Goal: Task Accomplishment & Management: Use online tool/utility

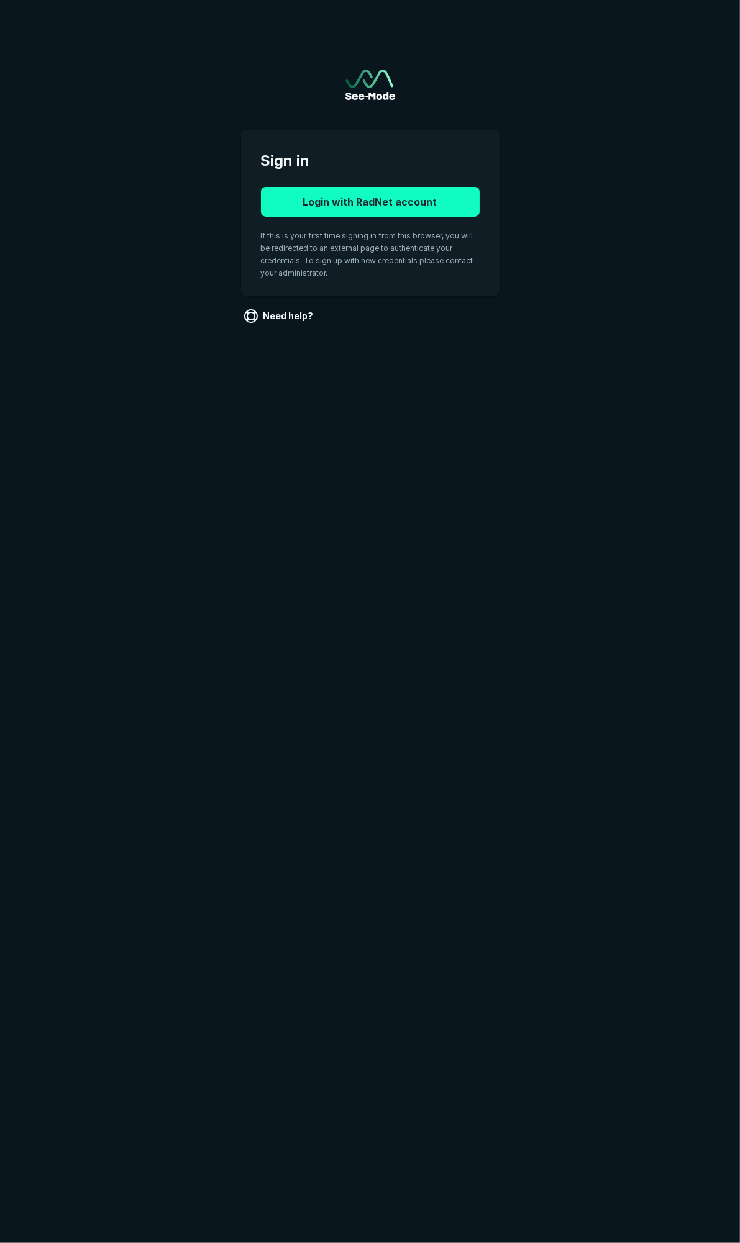
click at [404, 199] on button "Login with RadNet account" at bounding box center [370, 202] width 219 height 30
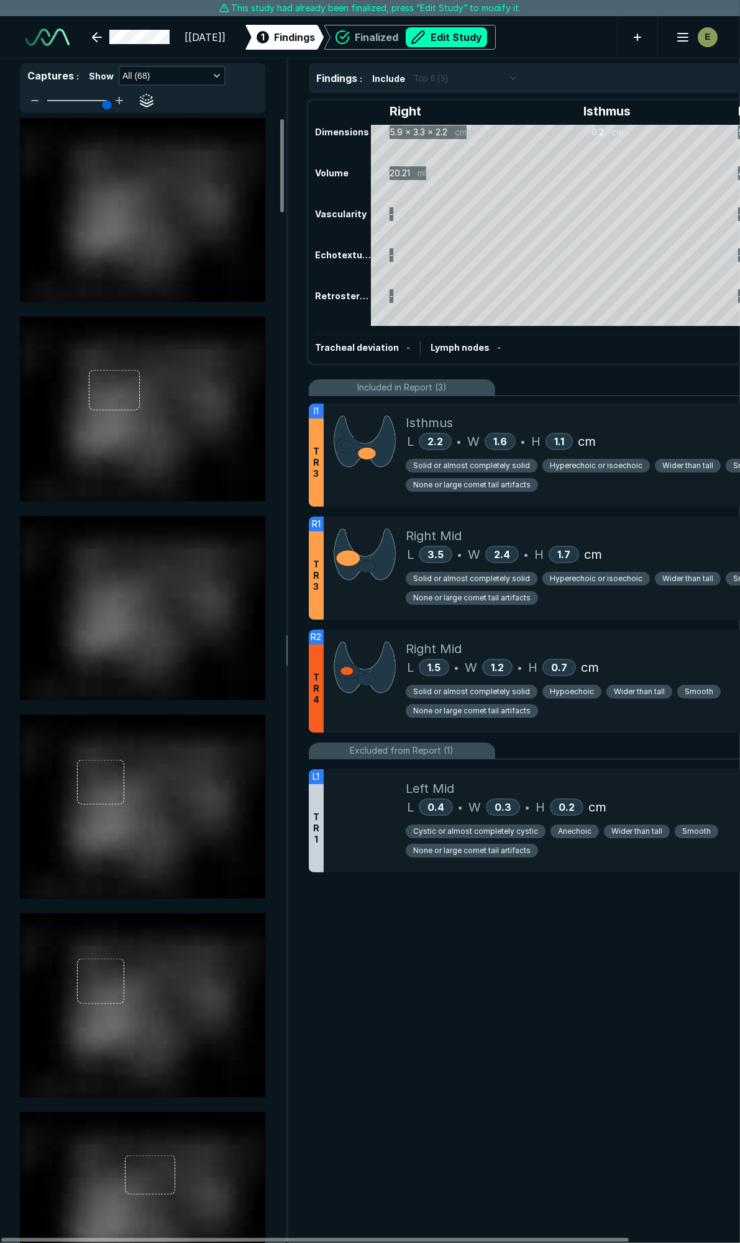
scroll to position [6901, 4924]
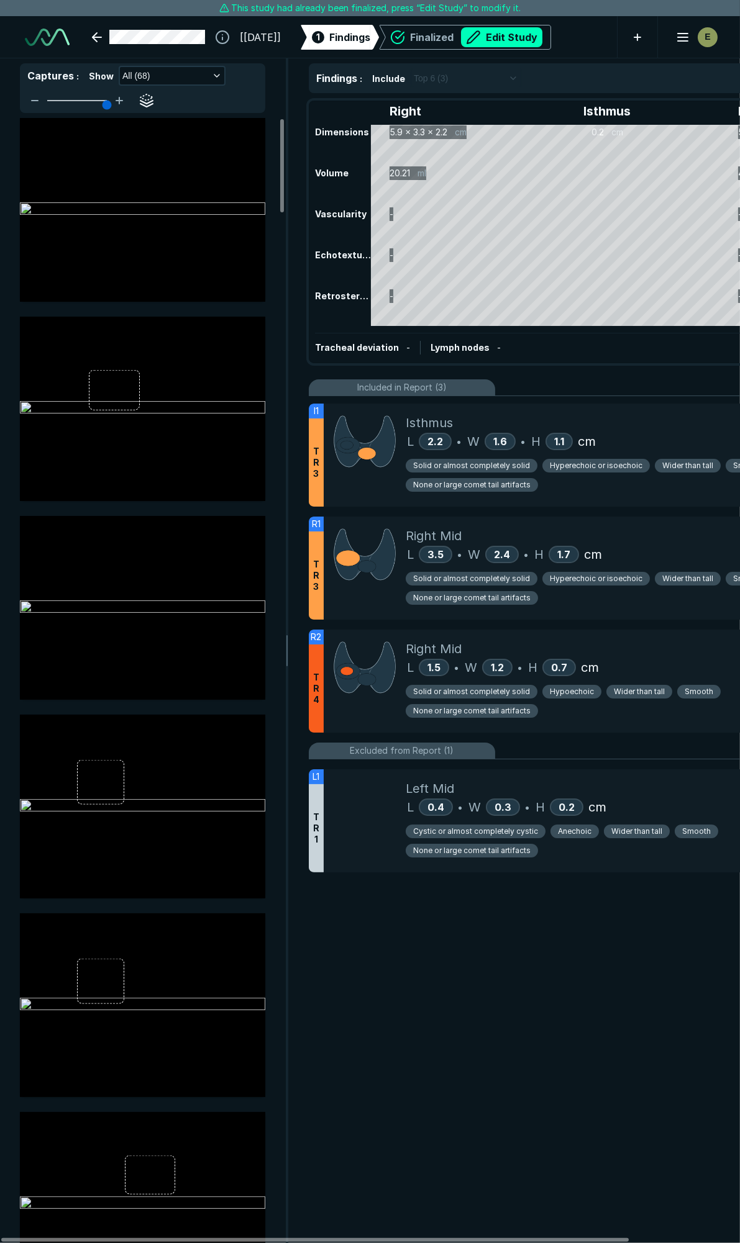
click at [672, 333] on div "Tracheal deviation - Lymph nodes -" at bounding box center [579, 347] width 528 height 29
click at [624, 420] on div "Isthmus" at bounding box center [622, 423] width 434 height 19
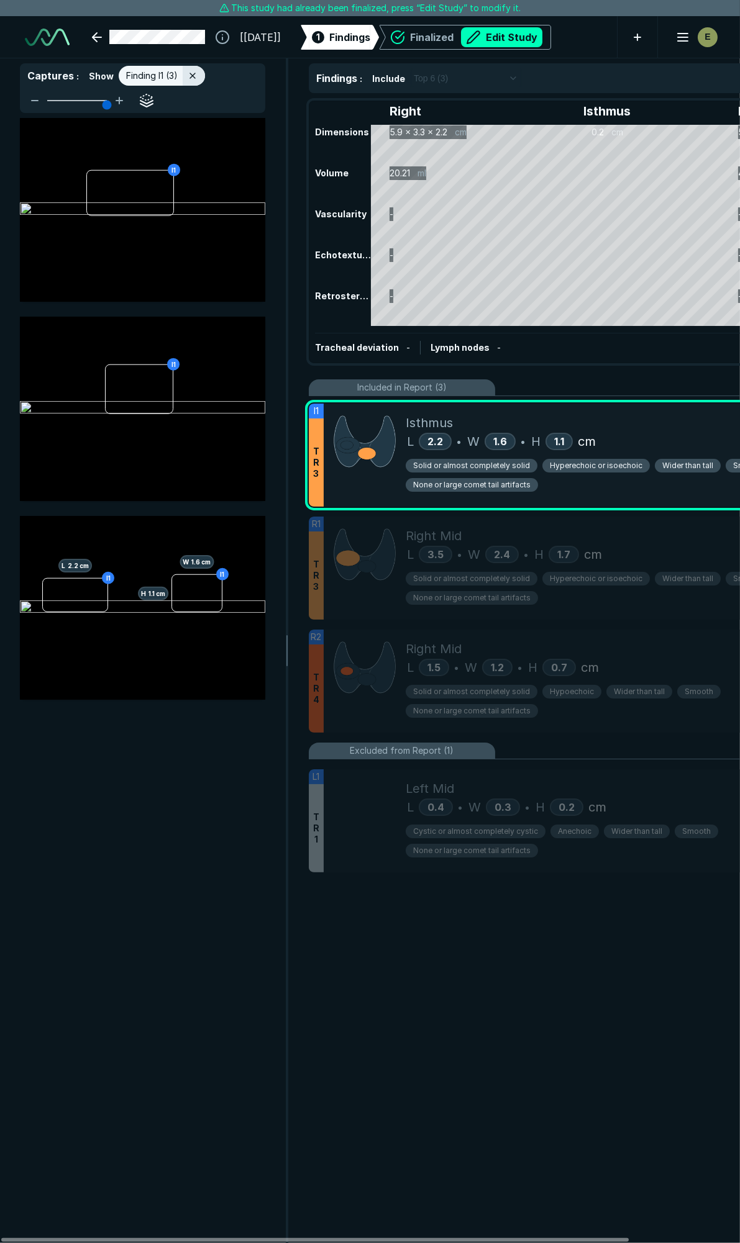
scroll to position [6524, 2679]
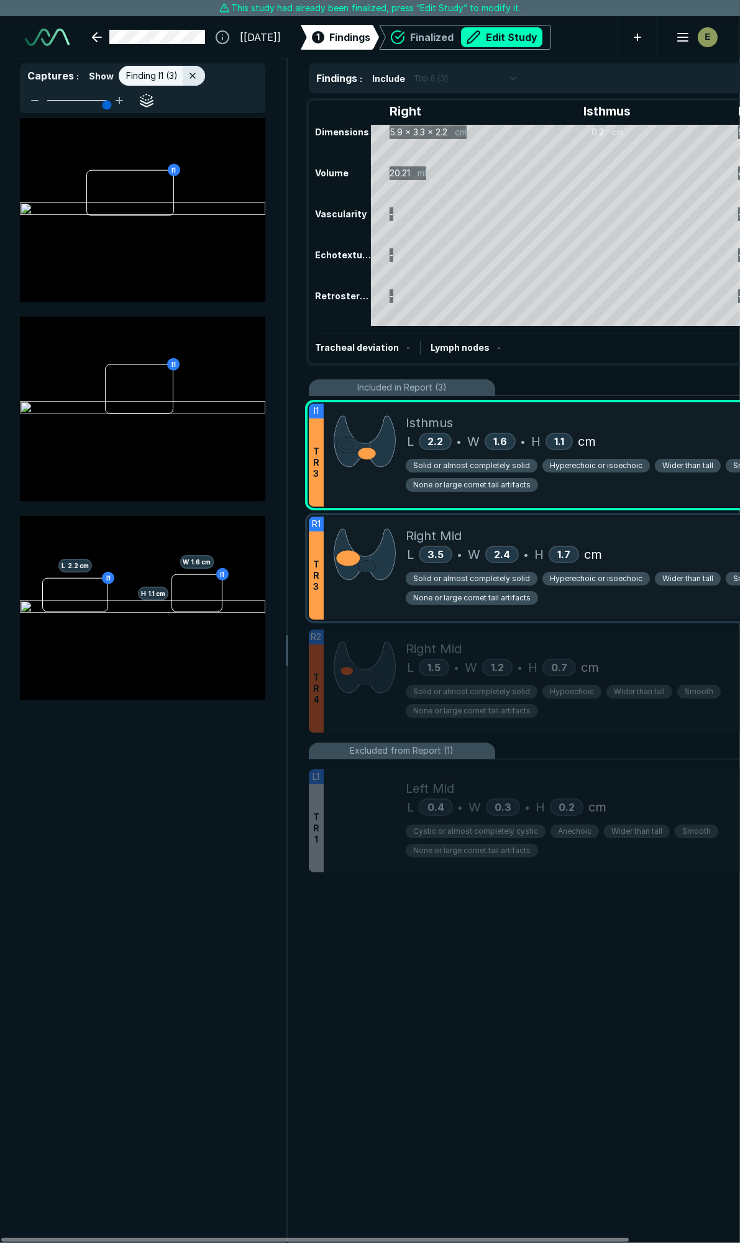
click at [646, 532] on div "Right Mid" at bounding box center [622, 536] width 434 height 19
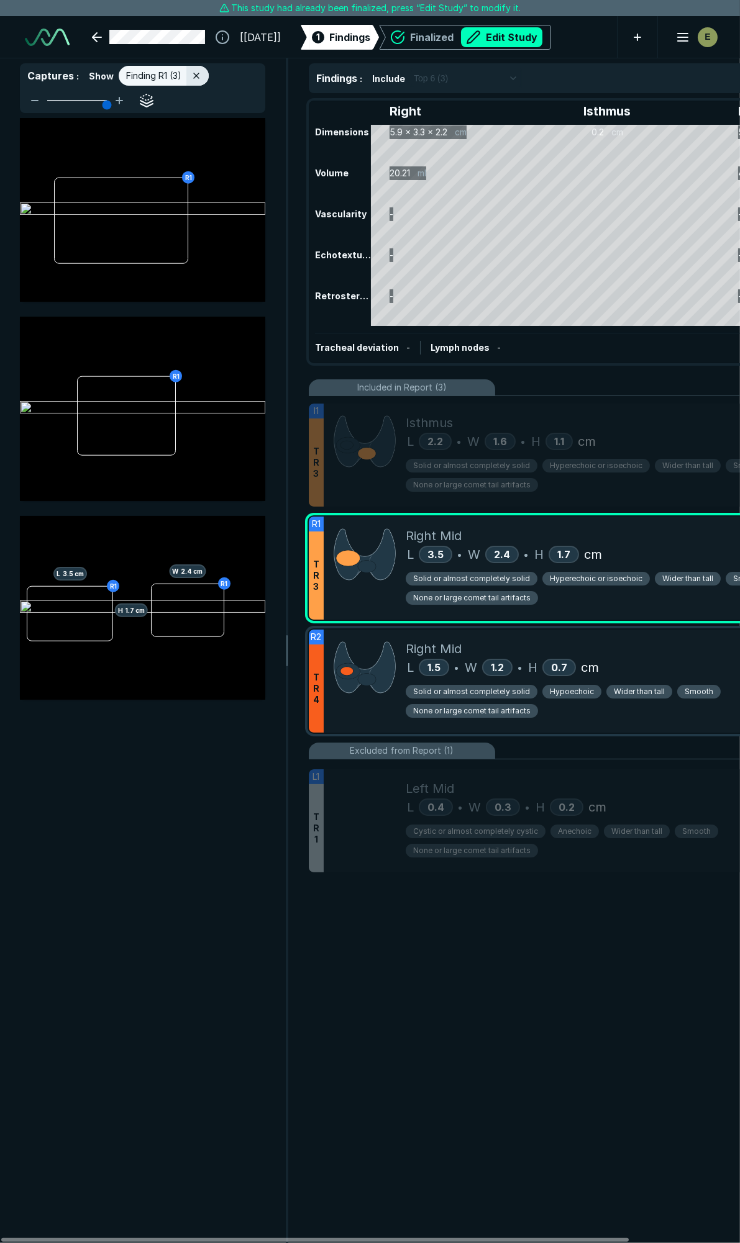
click at [640, 643] on div "Right Mid" at bounding box center [622, 649] width 434 height 19
